Goal: Task Accomplishment & Management: Manage account settings

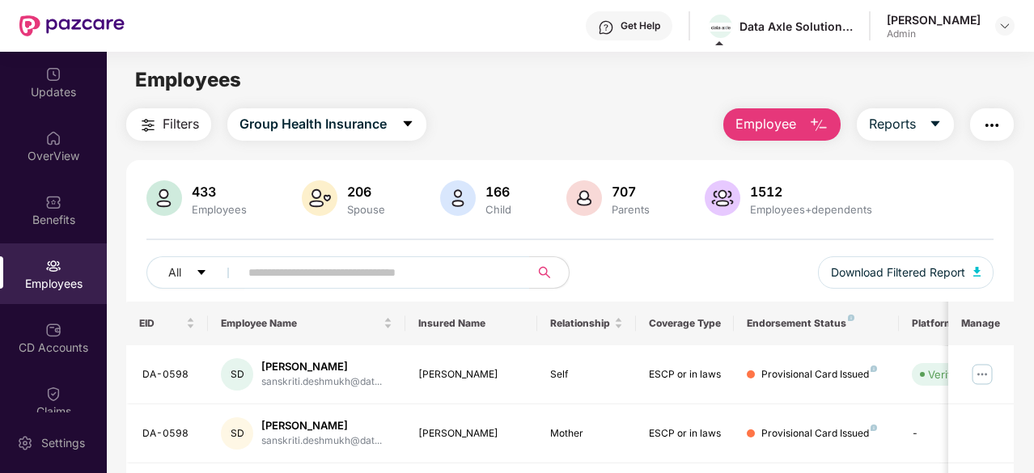
click at [800, 133] on button "Employee" at bounding box center [781, 124] width 117 height 32
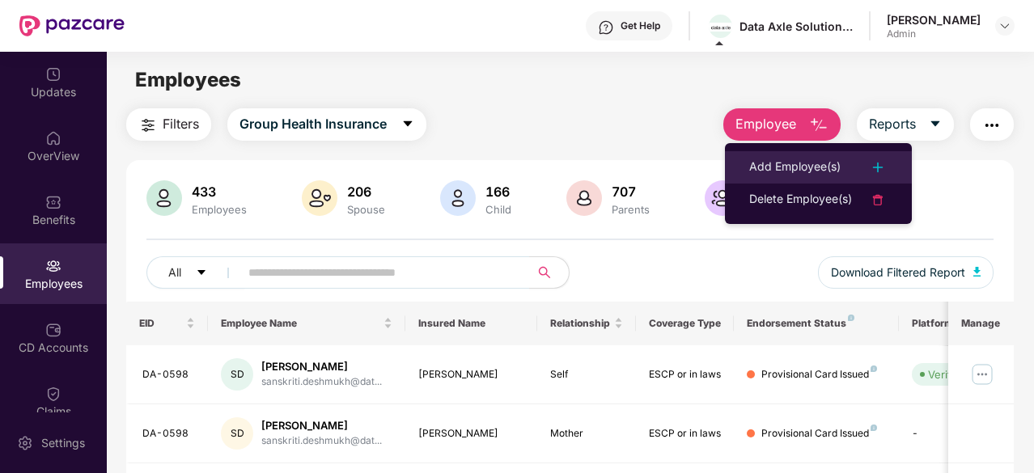
click at [842, 156] on li "Add Employee(s)" at bounding box center [818, 167] width 187 height 32
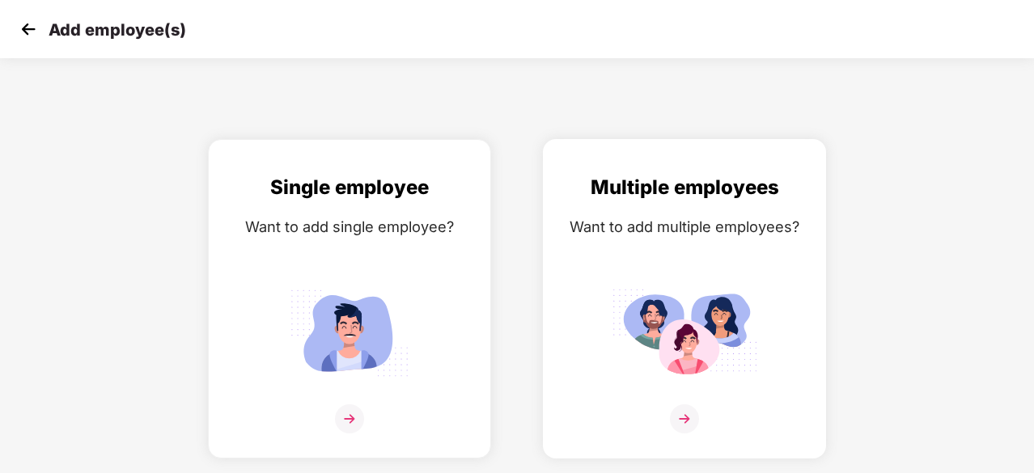
click at [668, 187] on div "Multiple employees" at bounding box center [684, 187] width 249 height 31
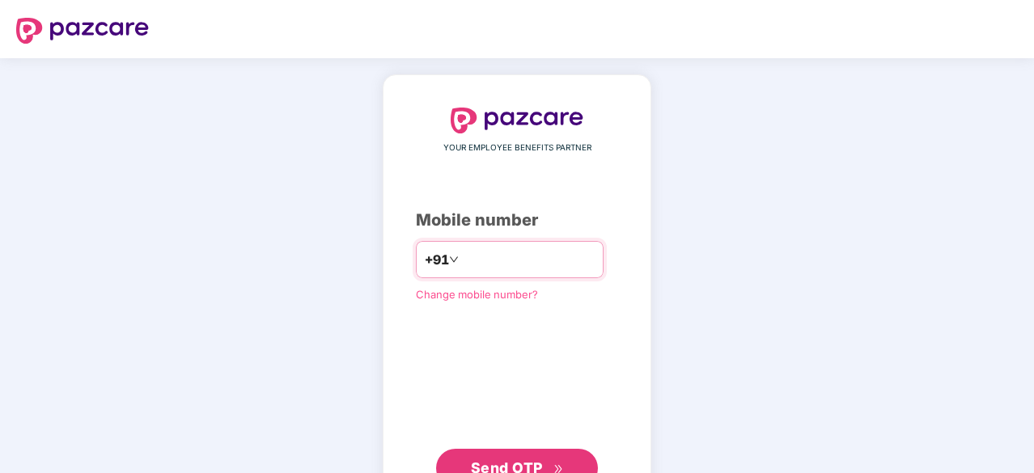
type input "**********"
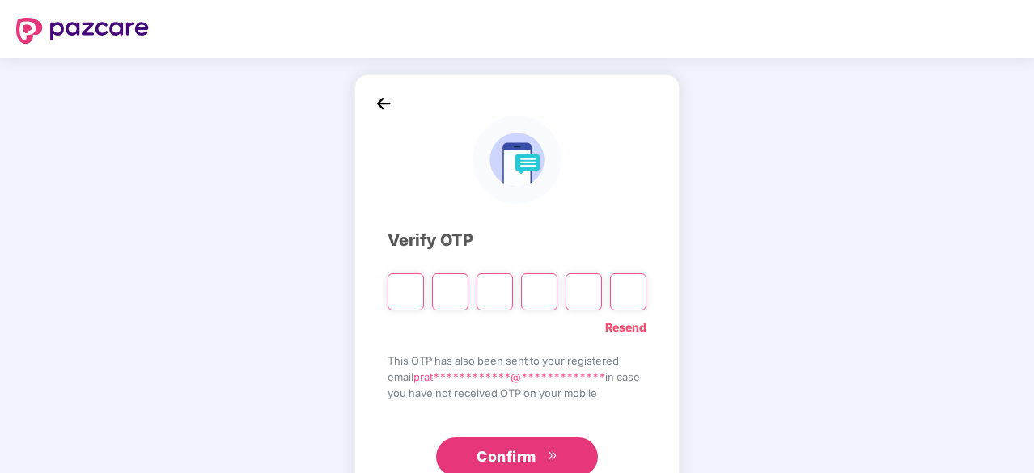
type input "*"
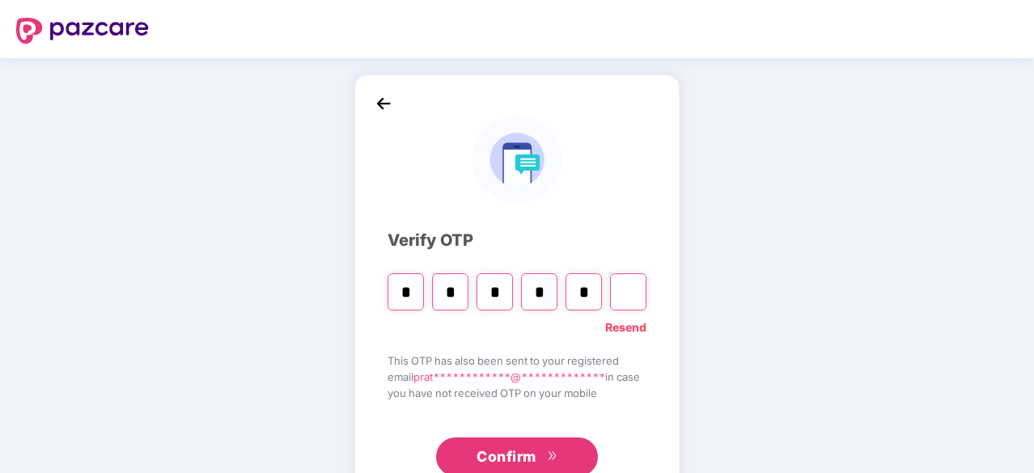
type input "*"
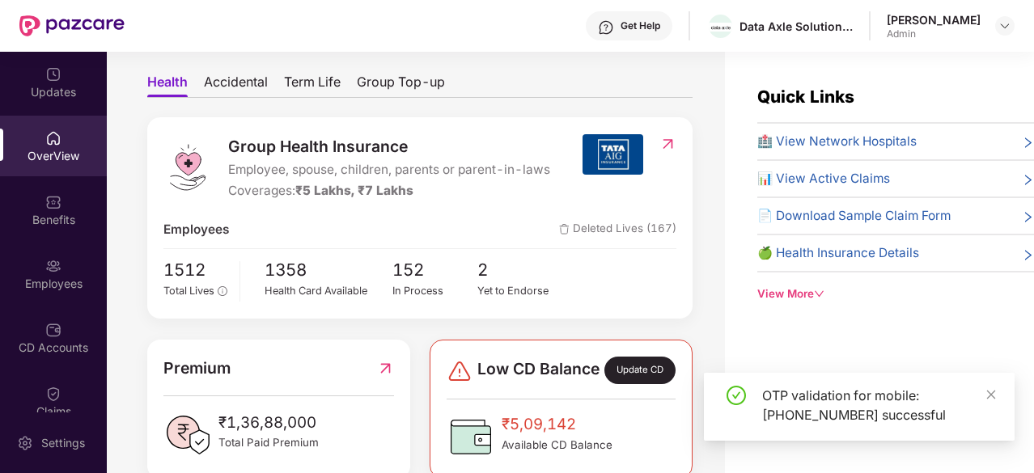
scroll to position [324, 0]
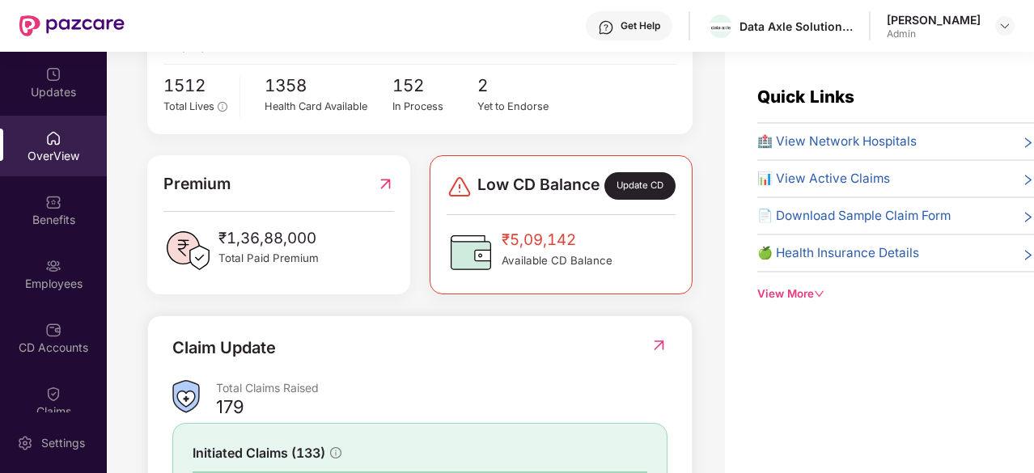
click at [782, 287] on div "View More" at bounding box center [895, 294] width 277 height 17
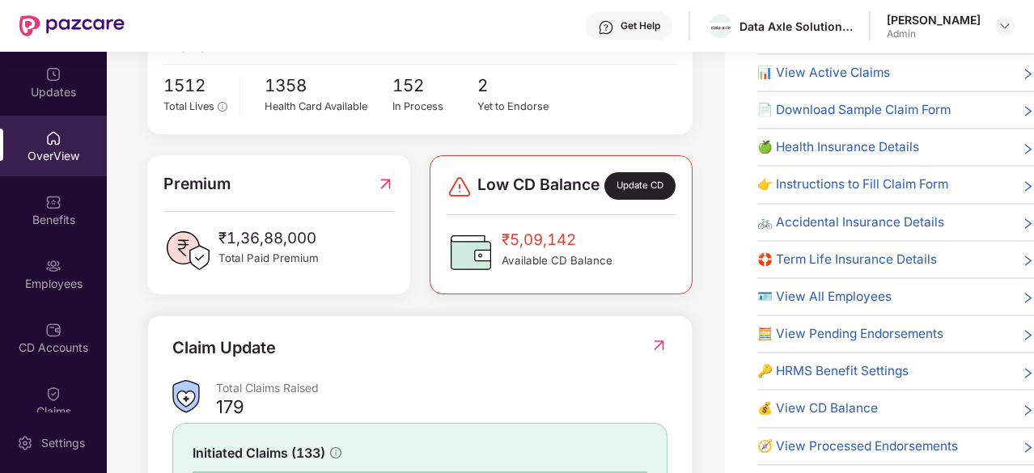
scroll to position [52, 0]
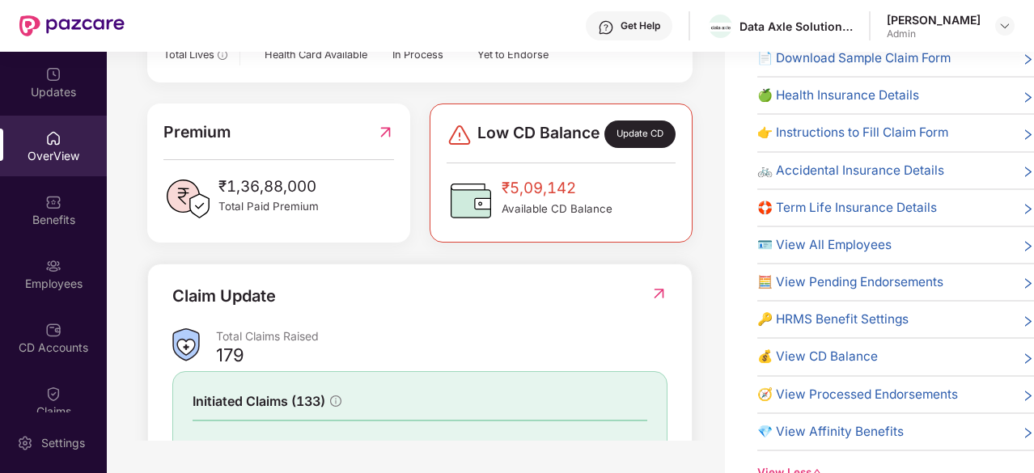
click at [774, 445] on div "View Less" at bounding box center [895, 473] width 277 height 17
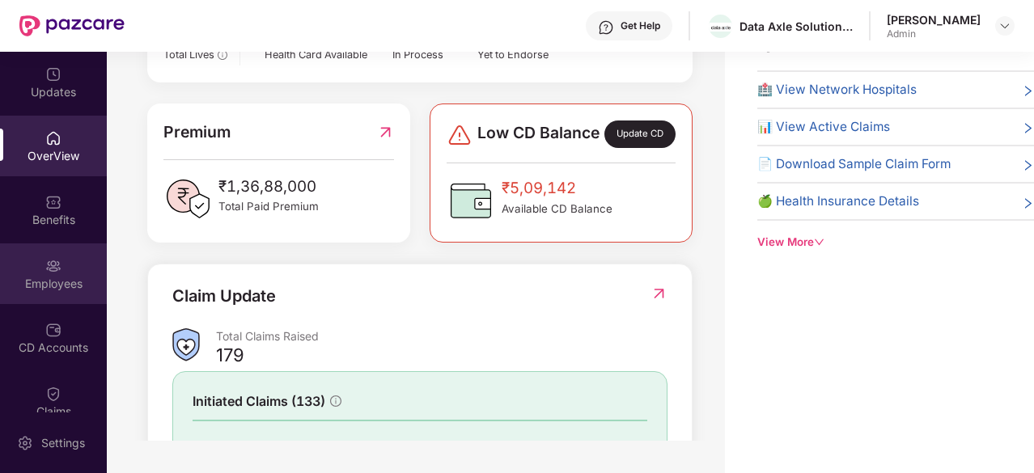
click at [32, 277] on div "Employees" at bounding box center [53, 284] width 107 height 16
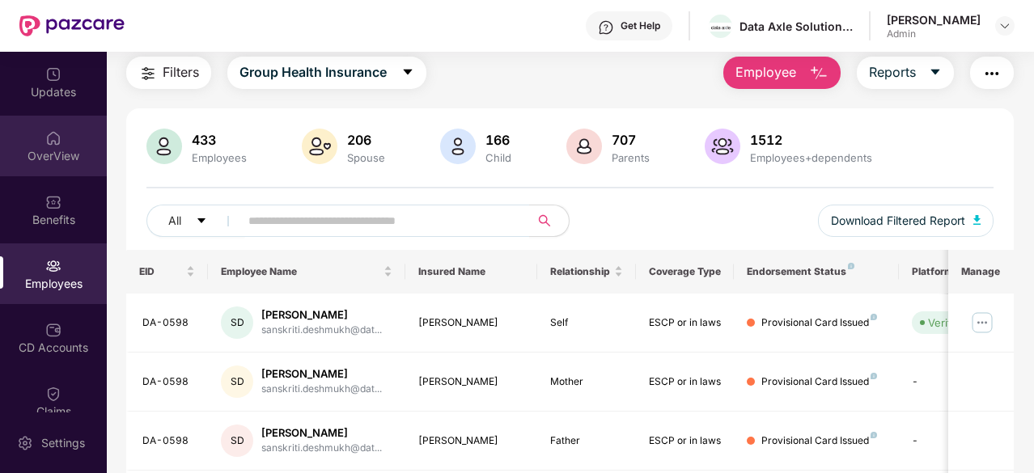
click at [70, 143] on div "OverView" at bounding box center [53, 146] width 107 height 61
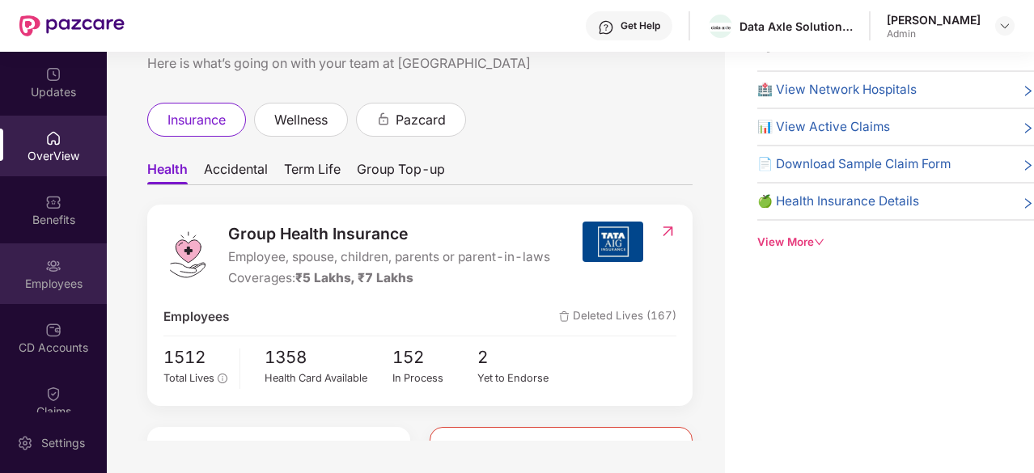
click at [38, 279] on div "Employees" at bounding box center [53, 284] width 107 height 16
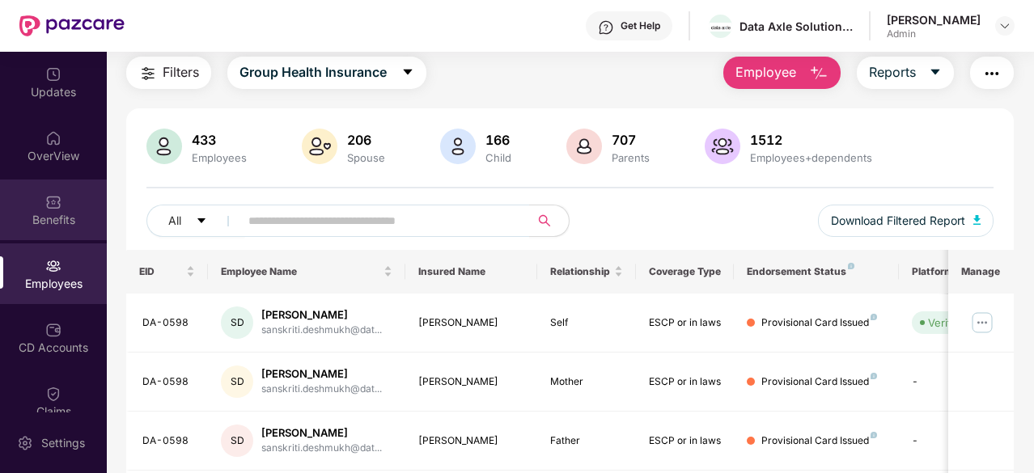
click at [31, 203] on div "Benefits" at bounding box center [53, 210] width 107 height 61
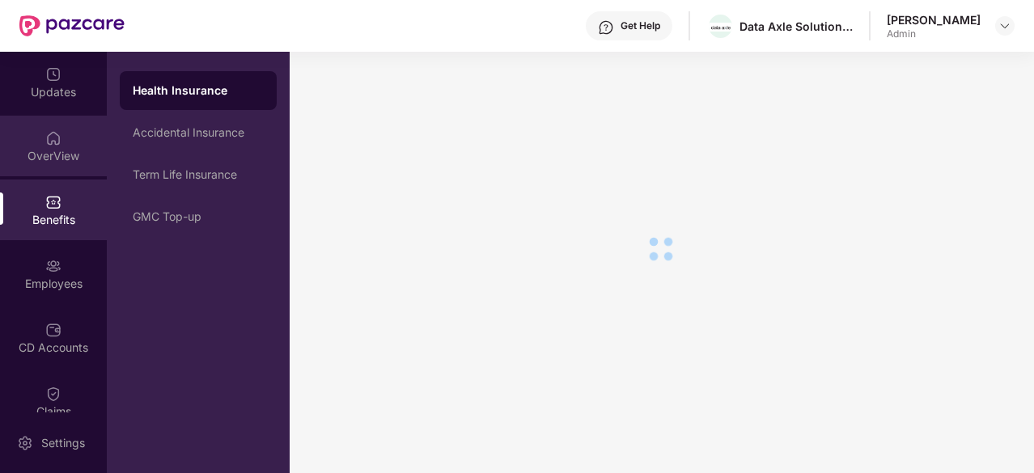
click at [41, 143] on div "OverView" at bounding box center [53, 146] width 107 height 61
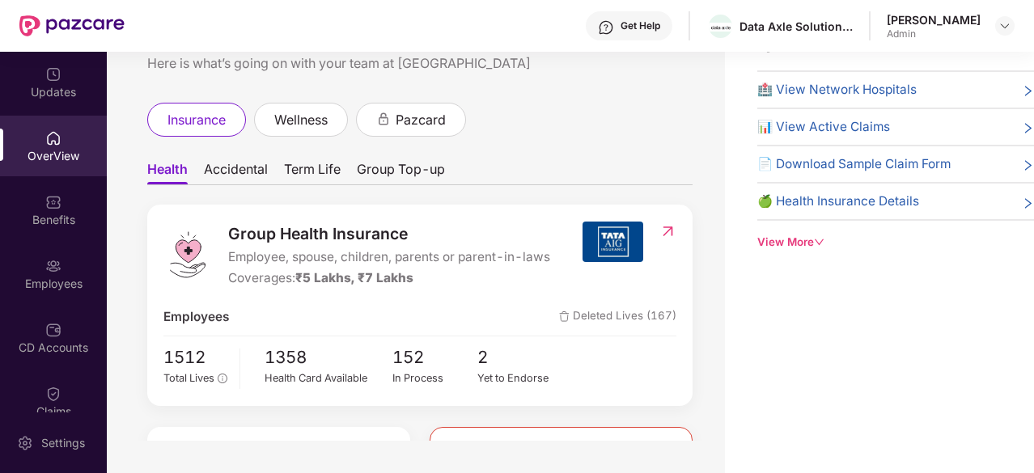
scroll to position [0, 0]
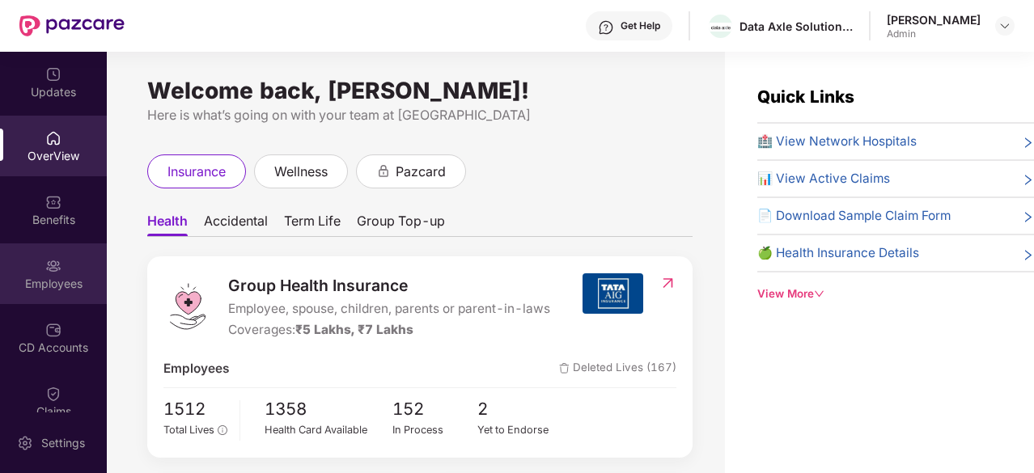
click at [44, 276] on div "Employees" at bounding box center [53, 284] width 107 height 16
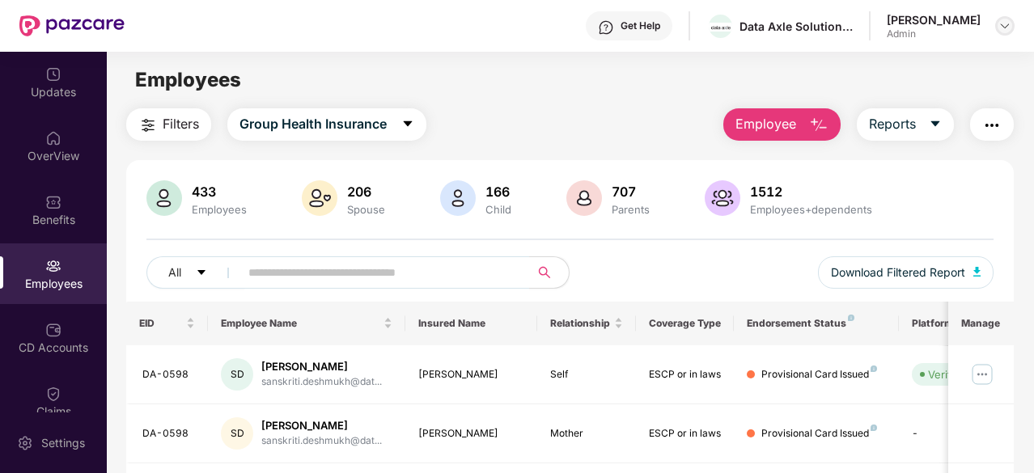
click at [1012, 28] on div at bounding box center [1004, 25] width 19 height 19
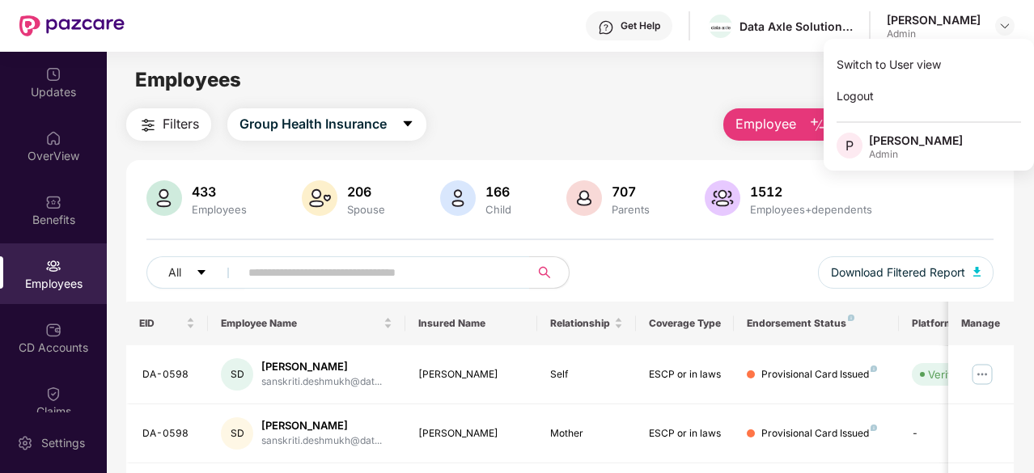
click at [902, 144] on div "[PERSON_NAME]" at bounding box center [916, 140] width 94 height 15
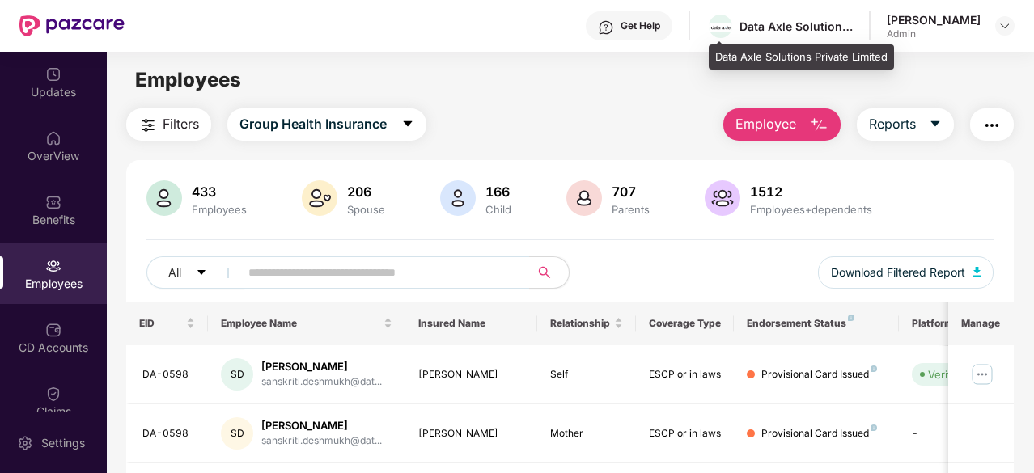
click at [809, 27] on div "Data Axle Solutions Private Limited" at bounding box center [796, 26] width 113 height 15
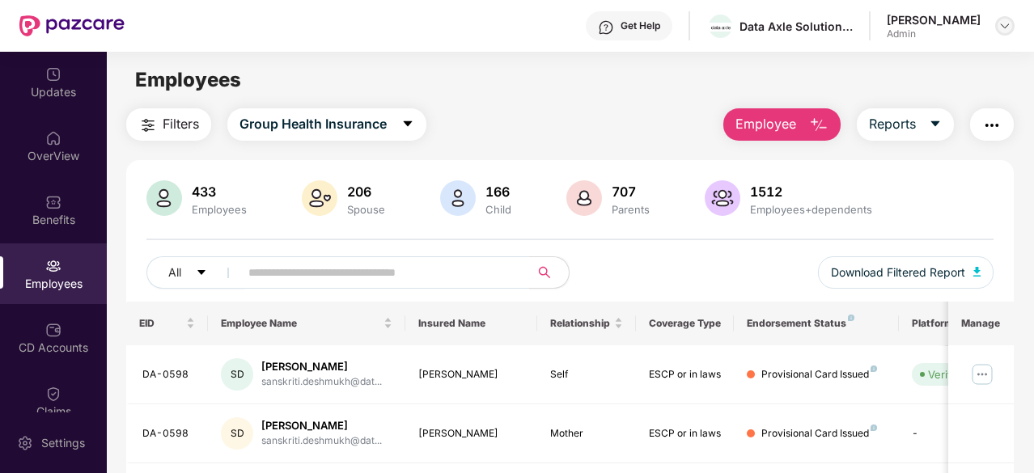
click at [995, 21] on div at bounding box center [1004, 25] width 19 height 19
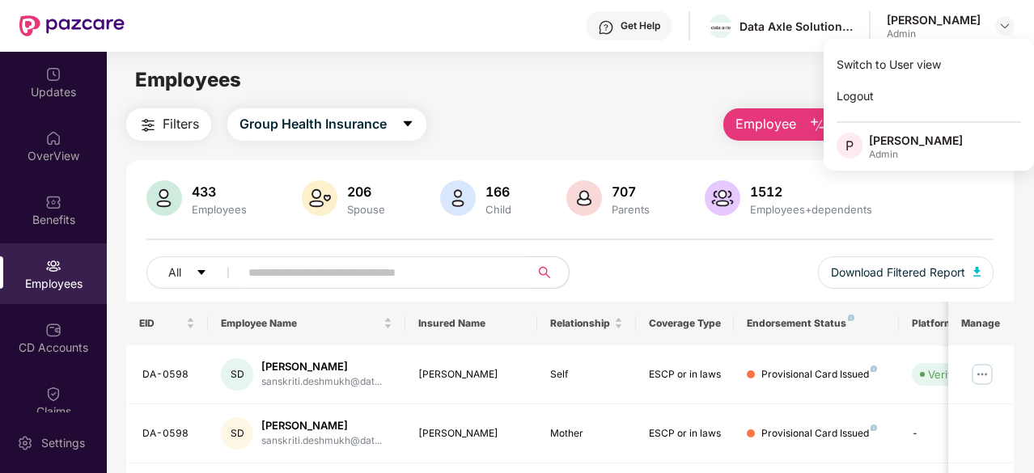
click at [620, 140] on div "Filters Group Health Insurance Employee Reports" at bounding box center [570, 124] width 888 height 32
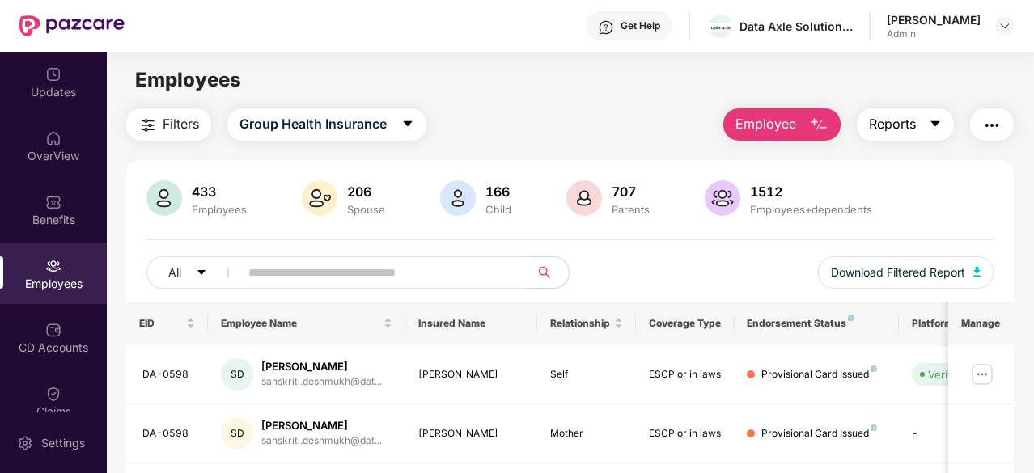
click at [930, 123] on button "Reports" at bounding box center [905, 124] width 97 height 32
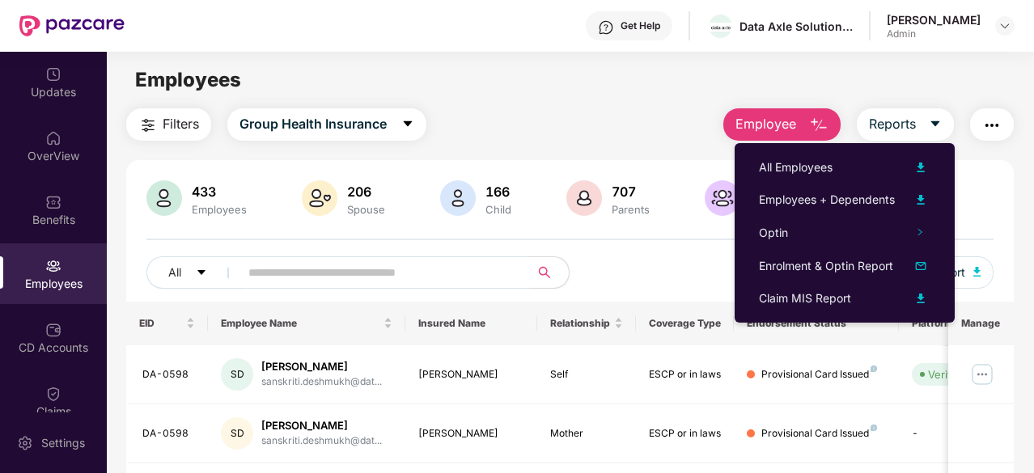
click at [562, 83] on div "Employees" at bounding box center [570, 80] width 927 height 31
